Goal: Navigation & Orientation: Find specific page/section

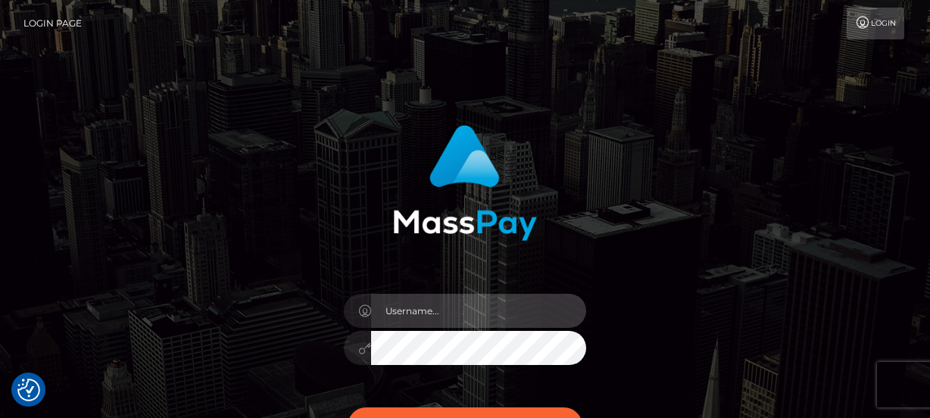
type input "Lorelee"
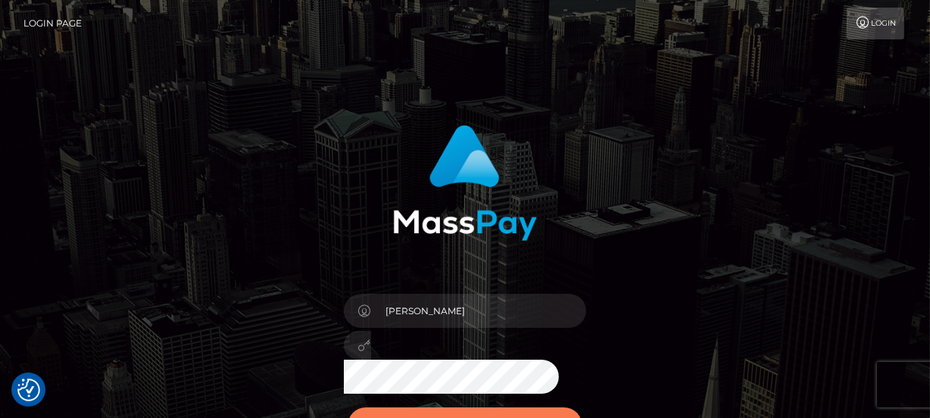
click at [512, 411] on button "Sign in" at bounding box center [465, 425] width 235 height 37
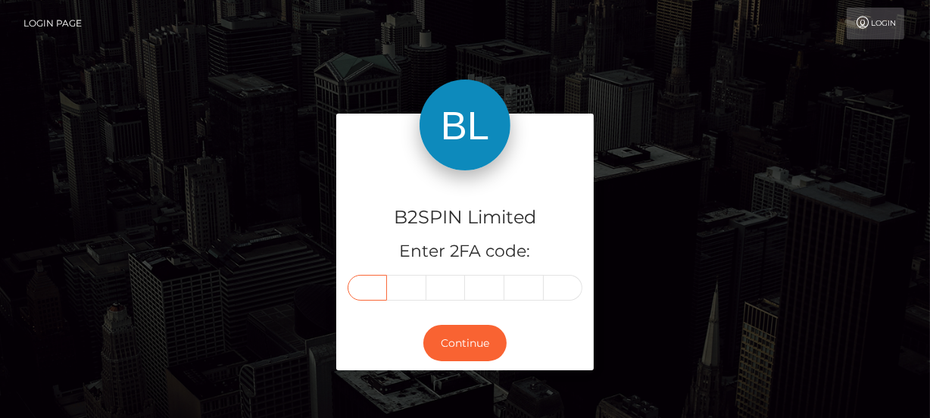
click at [368, 285] on input "text" at bounding box center [367, 288] width 39 height 26
type input "6"
type input "3"
type input "6"
type input "1"
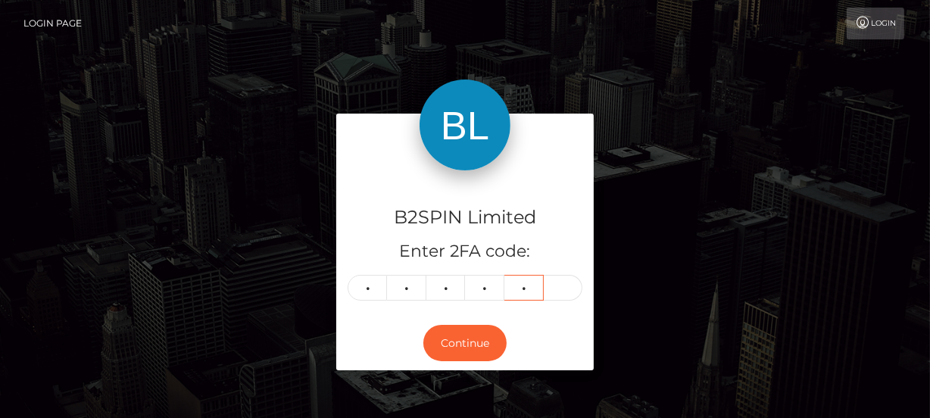
type input "6"
type input "7"
click at [463, 350] on button "Continue" at bounding box center [464, 343] width 83 height 37
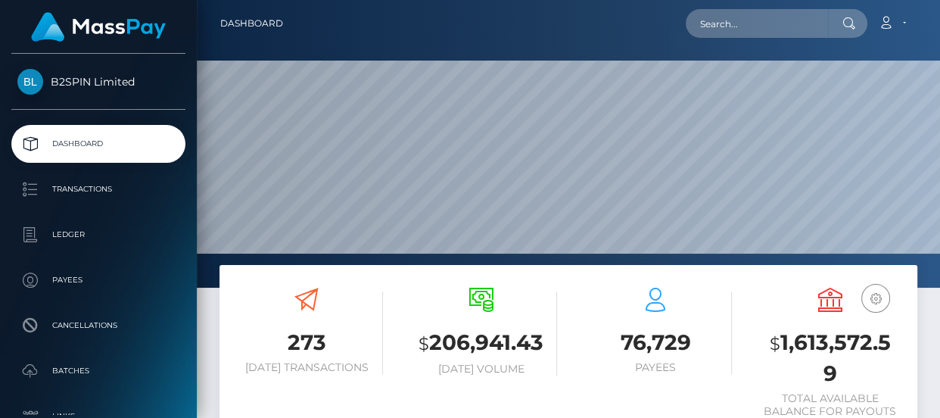
scroll to position [268, 217]
drag, startPoint x: 781, startPoint y: 348, endPoint x: 834, endPoint y: 376, distance: 60.3
click at [834, 376] on h3 "$ 1,613,572.59" at bounding box center [831, 358] width 152 height 61
copy h3 "1,613,572.59"
